Goal: Find specific page/section: Find specific page/section

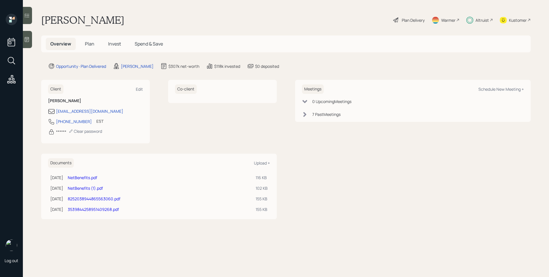
click at [526, 20] on div "Kustomer" at bounding box center [518, 20] width 18 height 6
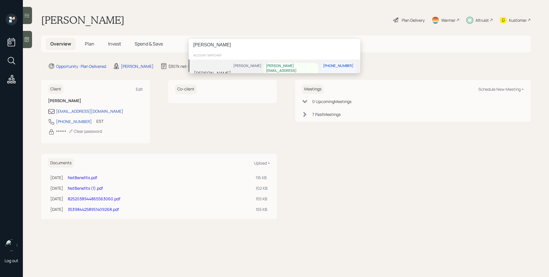
type input "[PERSON_NAME]"
